Goal: Information Seeking & Learning: Learn about a topic

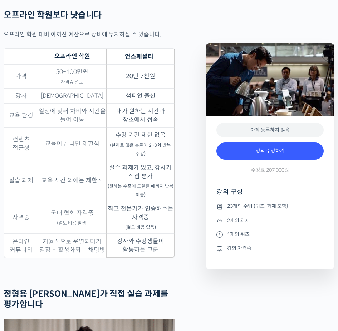
scroll to position [2029, 0]
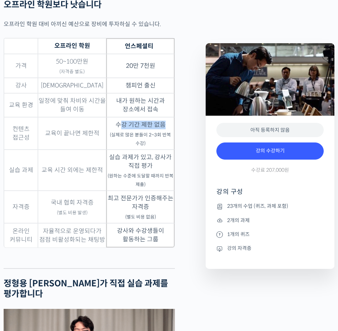
drag, startPoint x: 120, startPoint y: 137, endPoint x: 165, endPoint y: 137, distance: 44.3
click at [165, 137] on td "수강 기간 제한 없음 (실제로 많은 분들이 2~3회 반복 수강)" at bounding box center [140, 133] width 68 height 33
click at [157, 167] on td "실습 과제가 있고, 강사가 직접 평가 (원하는 수준에 도달할 때까지 반복 제출)" at bounding box center [140, 170] width 68 height 41
drag, startPoint x: 165, startPoint y: 137, endPoint x: 106, endPoint y: 137, distance: 59.3
click at [106, 137] on td "수강 기간 제한 없음 (실제로 많은 분들이 2~3회 반복 수강)" at bounding box center [140, 133] width 68 height 33
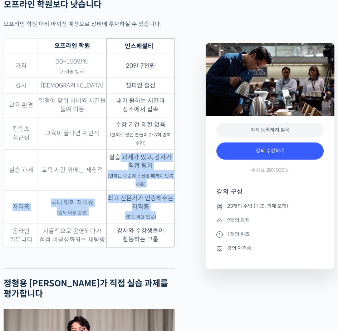
drag, startPoint x: 120, startPoint y: 169, endPoint x: 159, endPoint y: 228, distance: 70.7
click at [159, 228] on tbody "가격 50~100만원 (자격증 별도) 20만 7천원 강사 복불복 챔피언 출신 교육 환경 일정에 맞춰 차비와 시간을 들여 이동 내가 원하는 시간…" at bounding box center [89, 151] width 170 height 194
click at [159, 223] on td "최고 전문가가 인증해주는 자격증 (별도 비용 없음)" at bounding box center [140, 207] width 68 height 33
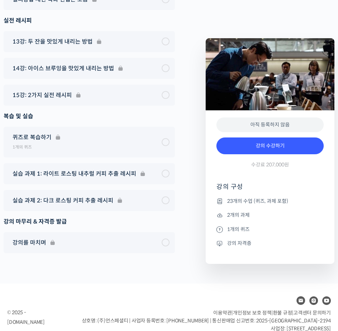
scroll to position [4317, 0]
